Goal: Information Seeking & Learning: Find specific fact

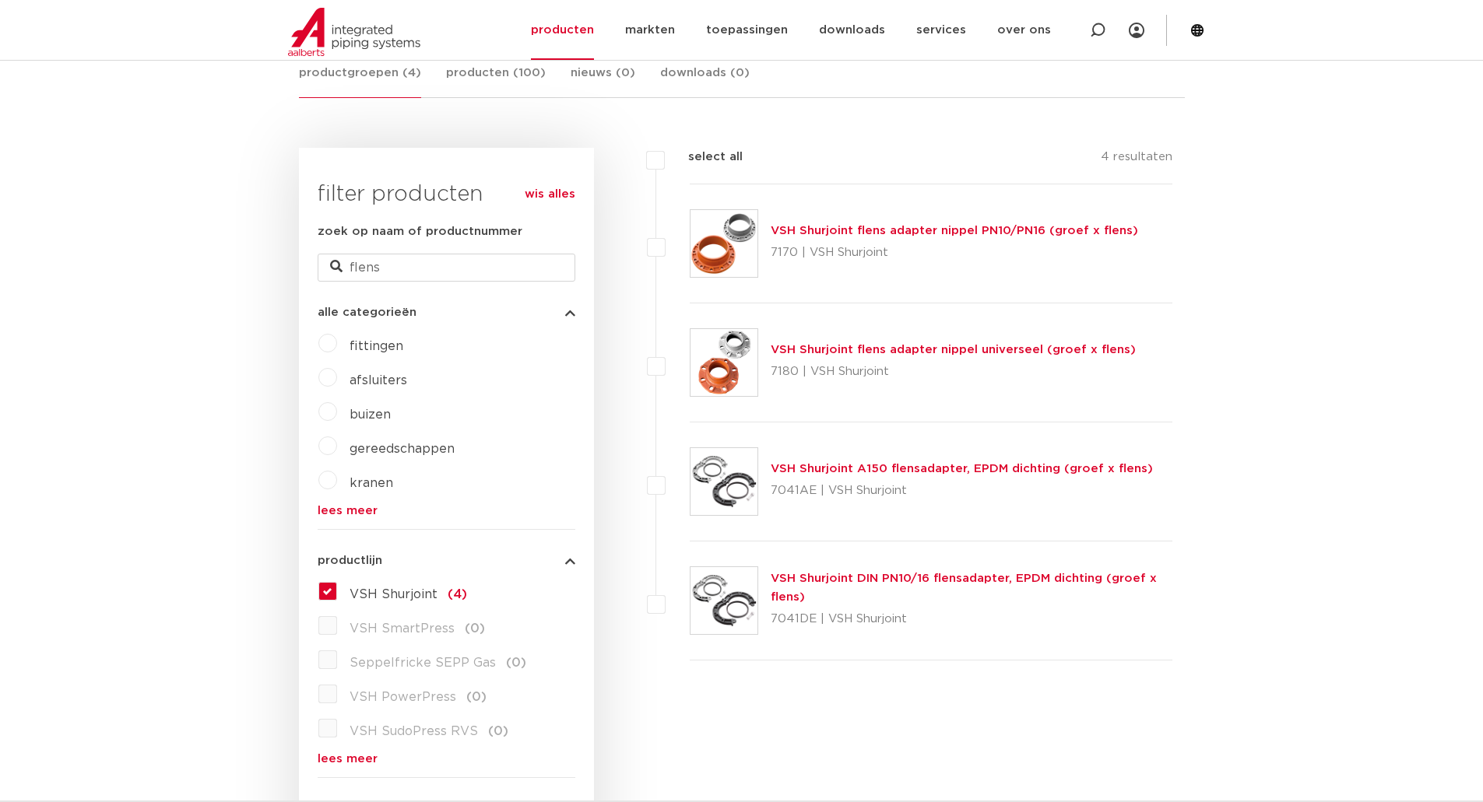
click at [406, 267] on div "zoek op naam of productnummer flens" at bounding box center [447, 252] width 258 height 59
drag, startPoint x: 394, startPoint y: 269, endPoint x: 266, endPoint y: 271, distance: 127.6
paste input "177050085E01"
type input "177050085E01"
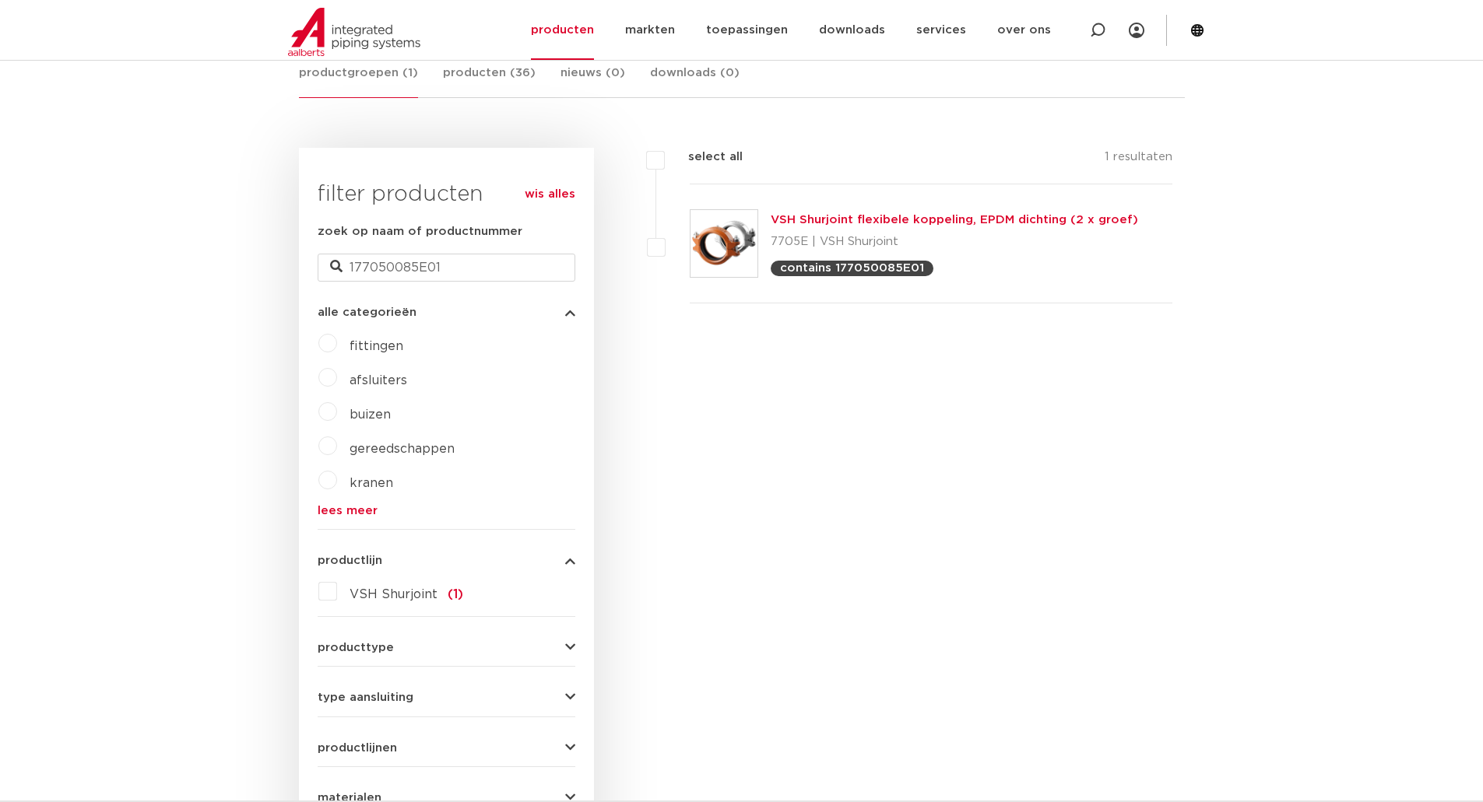
click at [858, 225] on link "VSH Shurjoint flexibele koppeling, EPDM dichting (2 x groef)" at bounding box center [953, 220] width 367 height 12
click at [846, 221] on link "VSH Shurjoint flexibele koppeling, EPDM dichting (2 x groef)" at bounding box center [953, 220] width 367 height 12
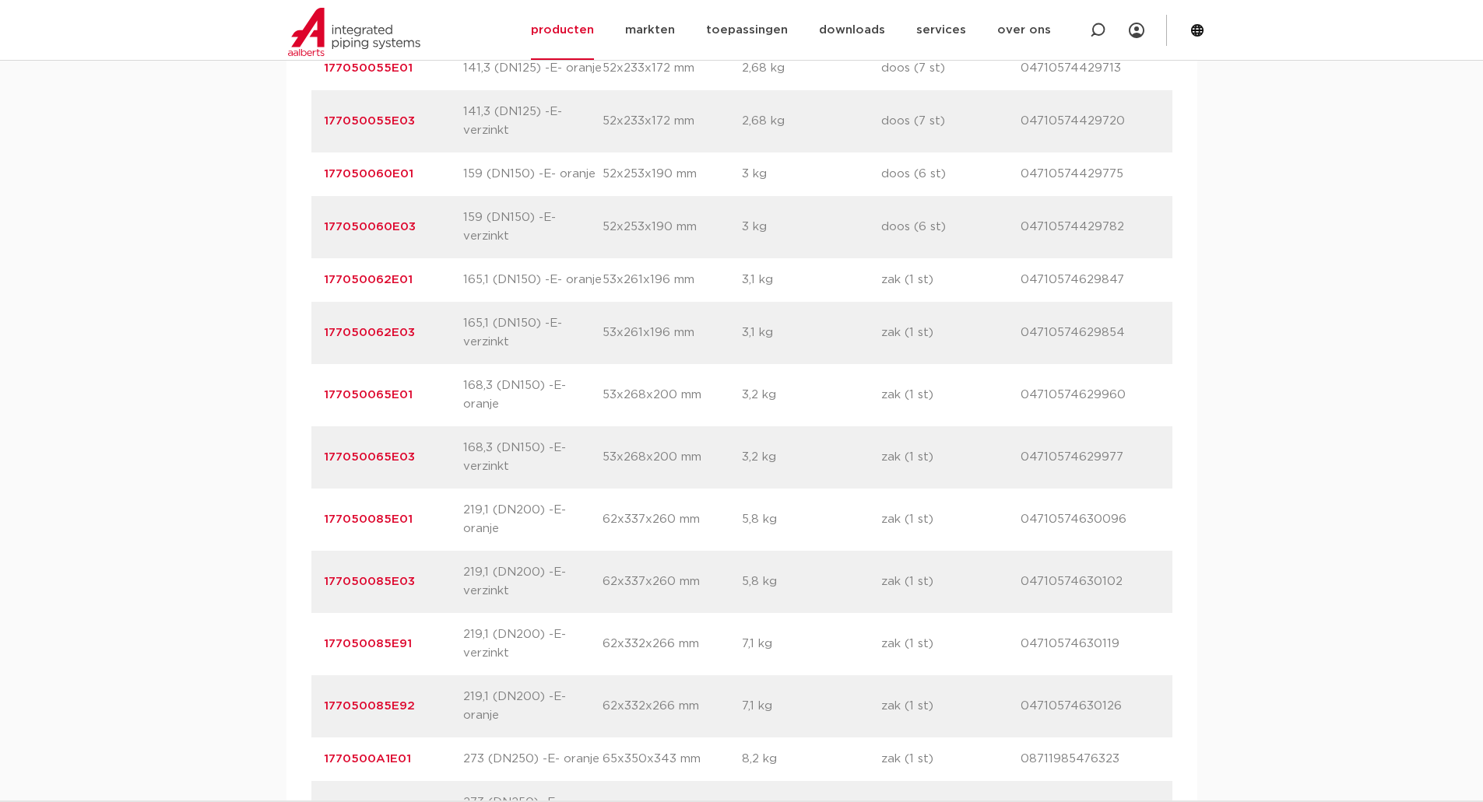
scroll to position [2568, 0]
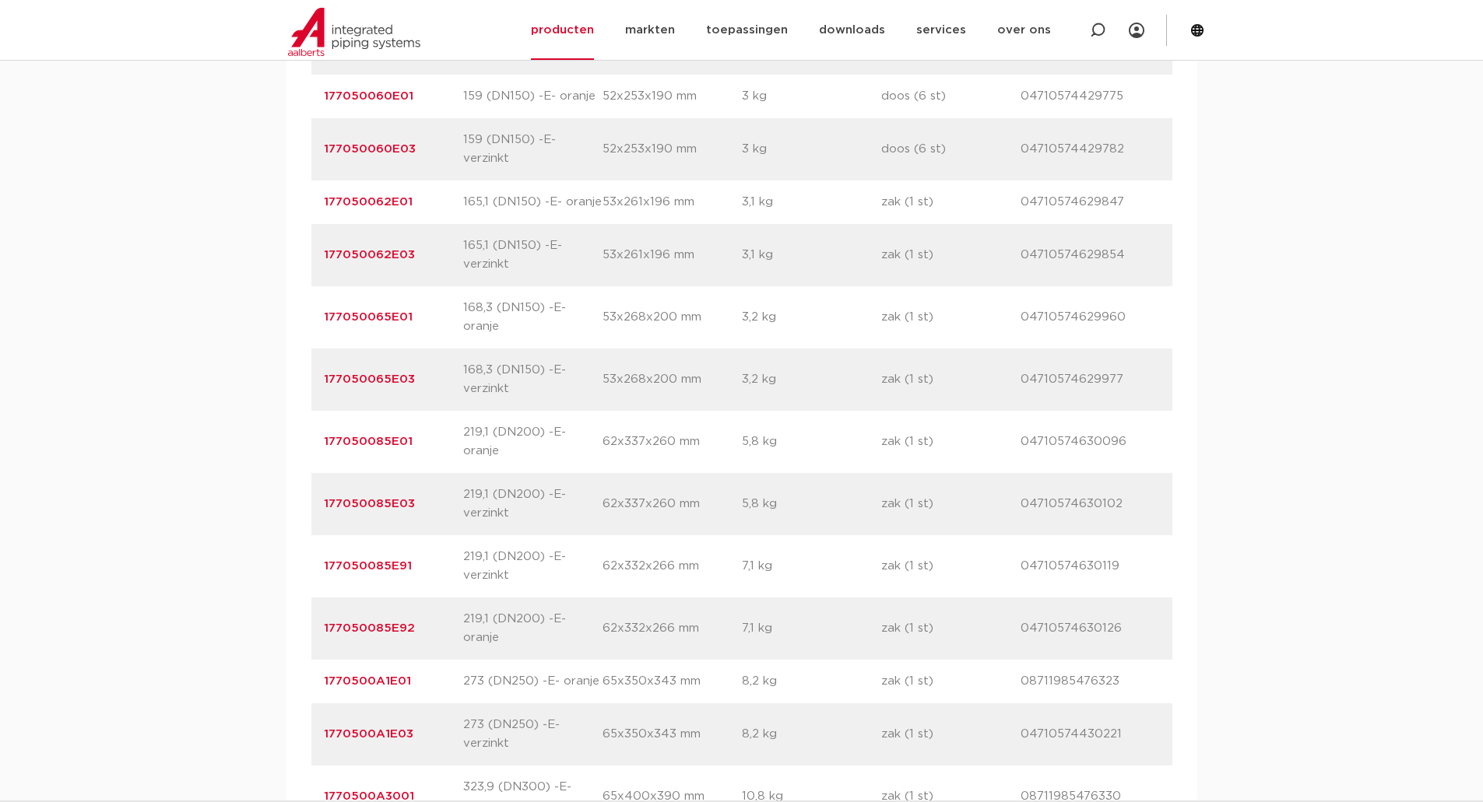
click at [437, 619] on p "177050085E92" at bounding box center [393, 628] width 139 height 19
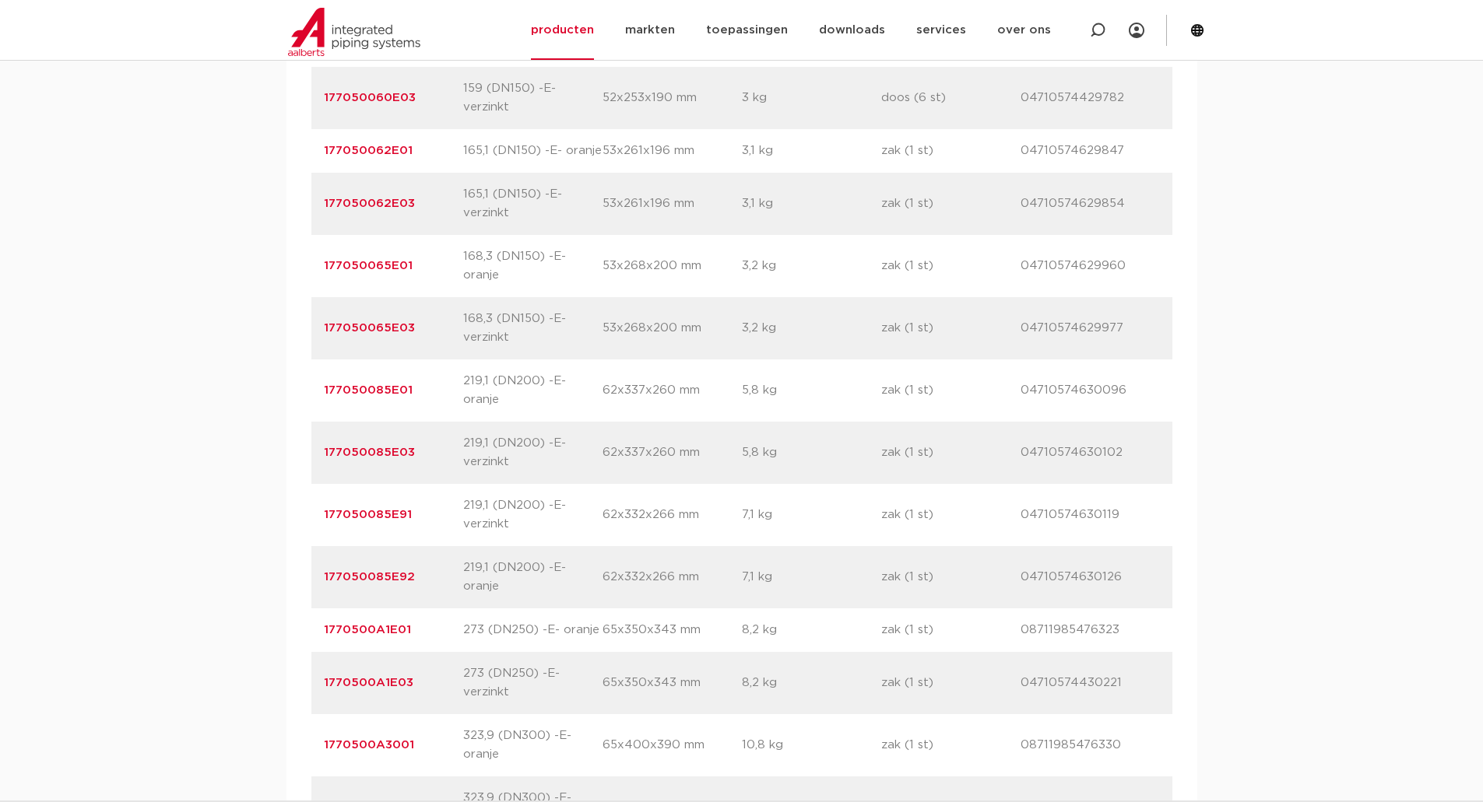
scroll to position [2646, 0]
